Goal: Transaction & Acquisition: Purchase product/service

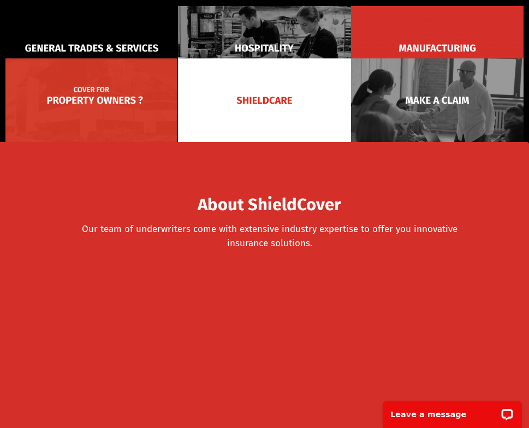
click at [109, 102] on img at bounding box center [91, 100] width 172 height 84
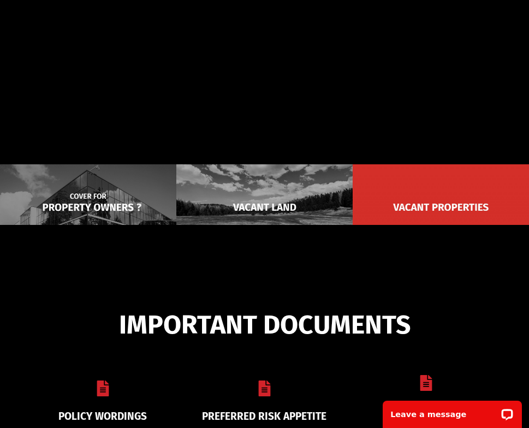
click at [121, 199] on img at bounding box center [88, 207] width 176 height 86
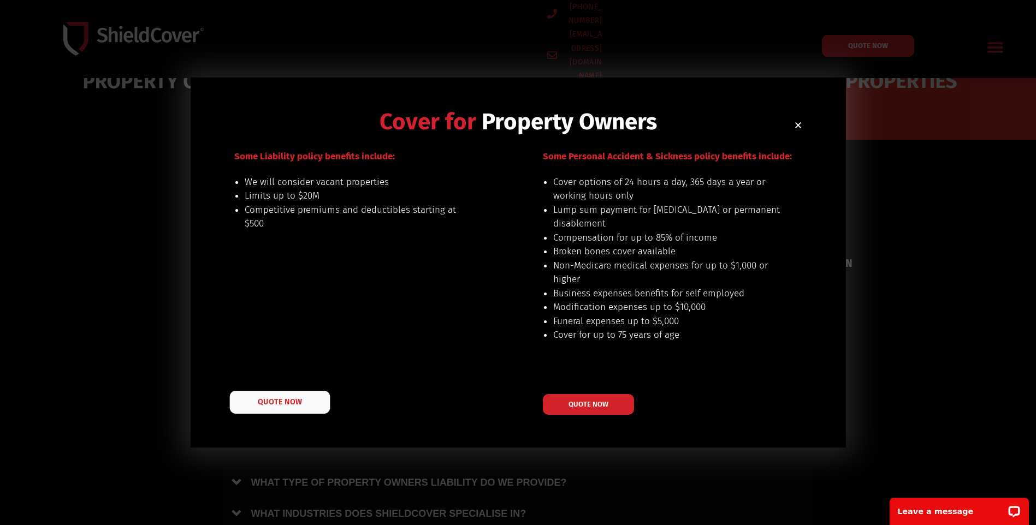
click at [294, 401] on span "QUOTE NOW" at bounding box center [280, 402] width 44 height 8
